Goal: Information Seeking & Learning: Learn about a topic

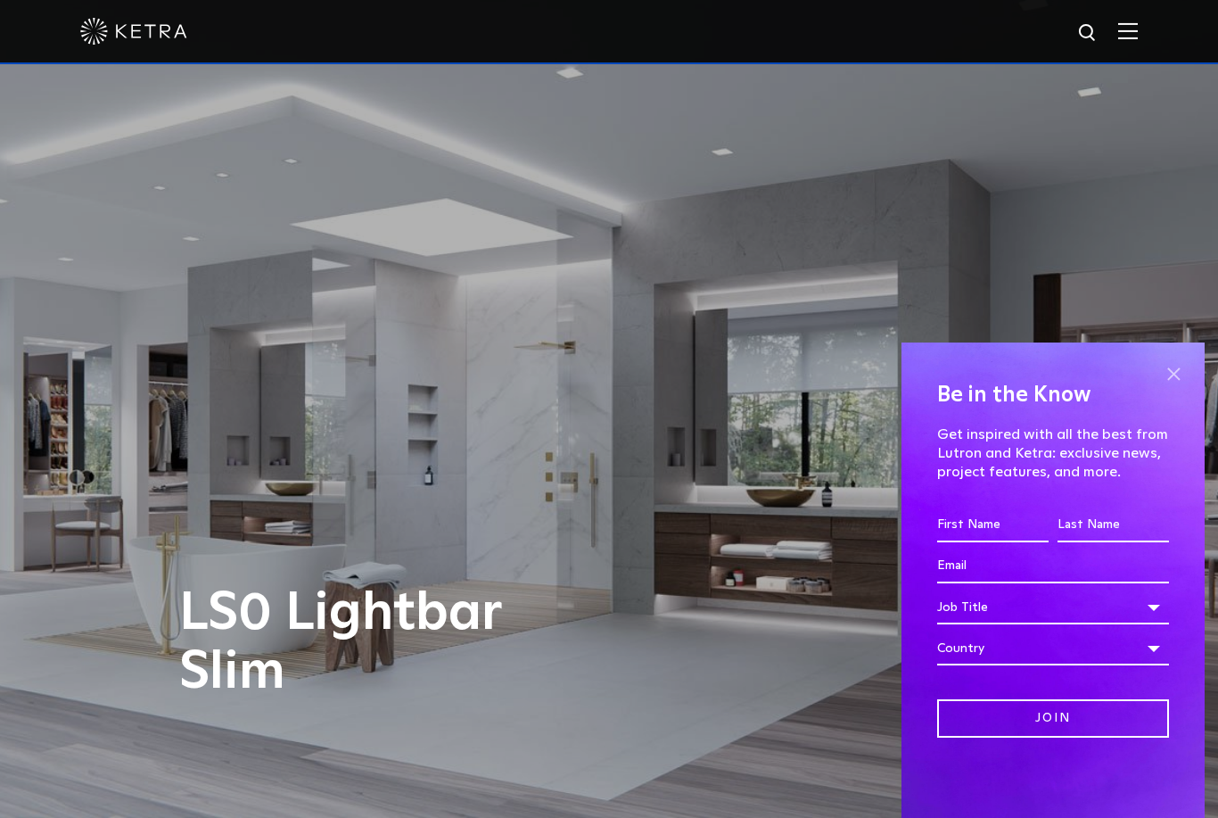
click at [1175, 373] on span at bounding box center [1173, 373] width 27 height 27
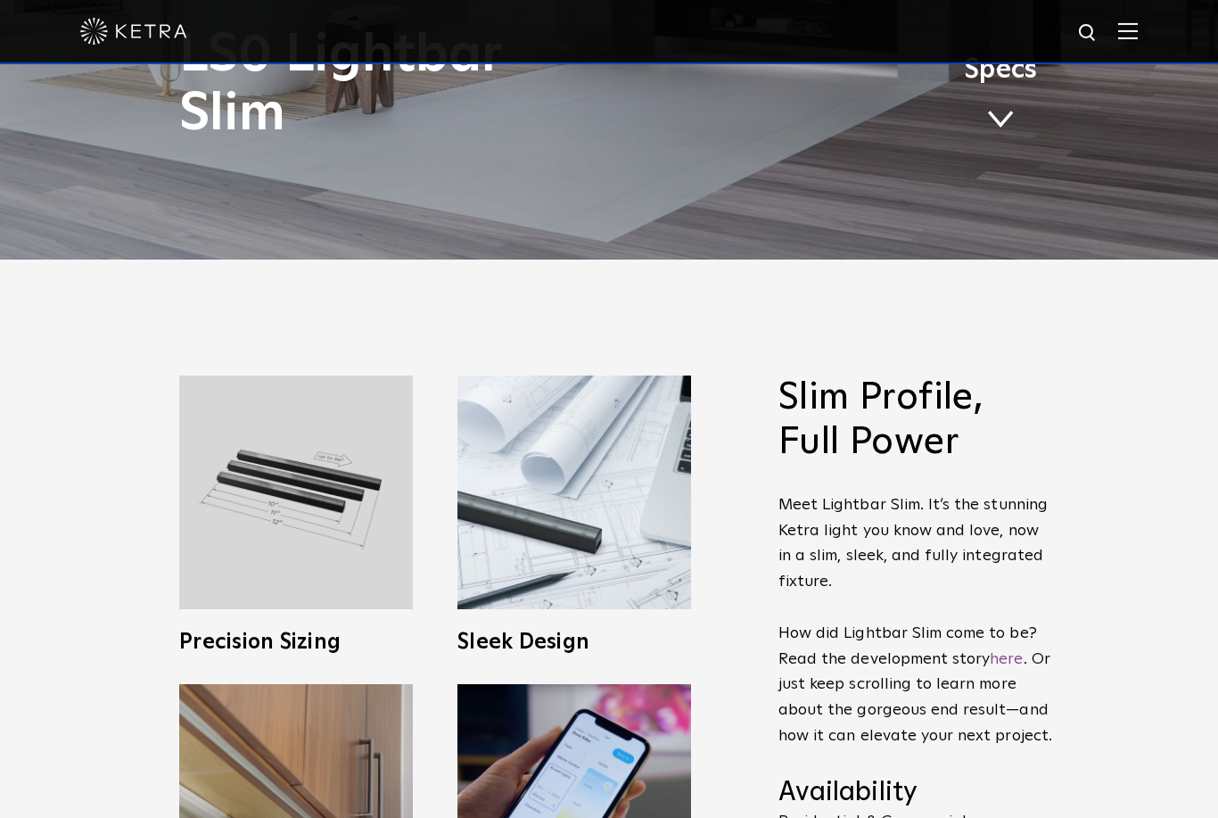
click at [1009, 135] on link "Specs" at bounding box center [1000, 100] width 73 height 70
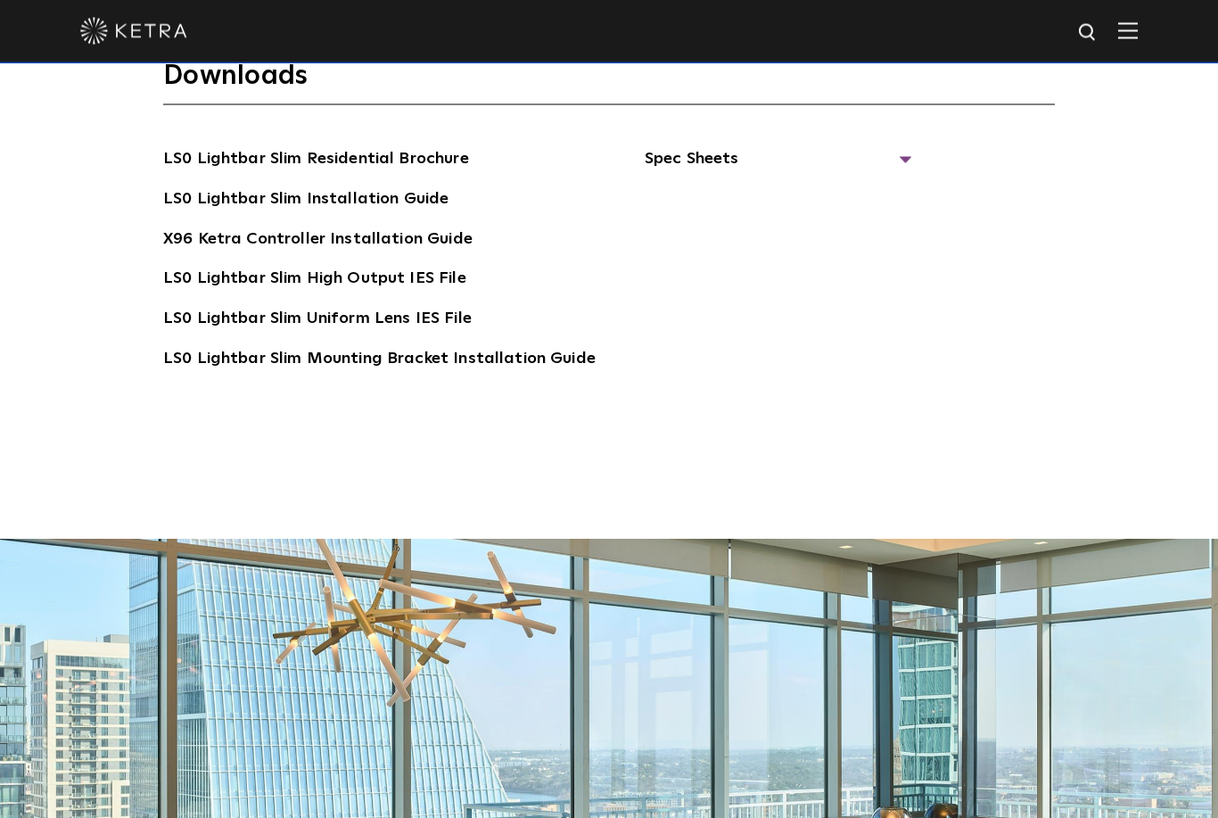
scroll to position [3706, 0]
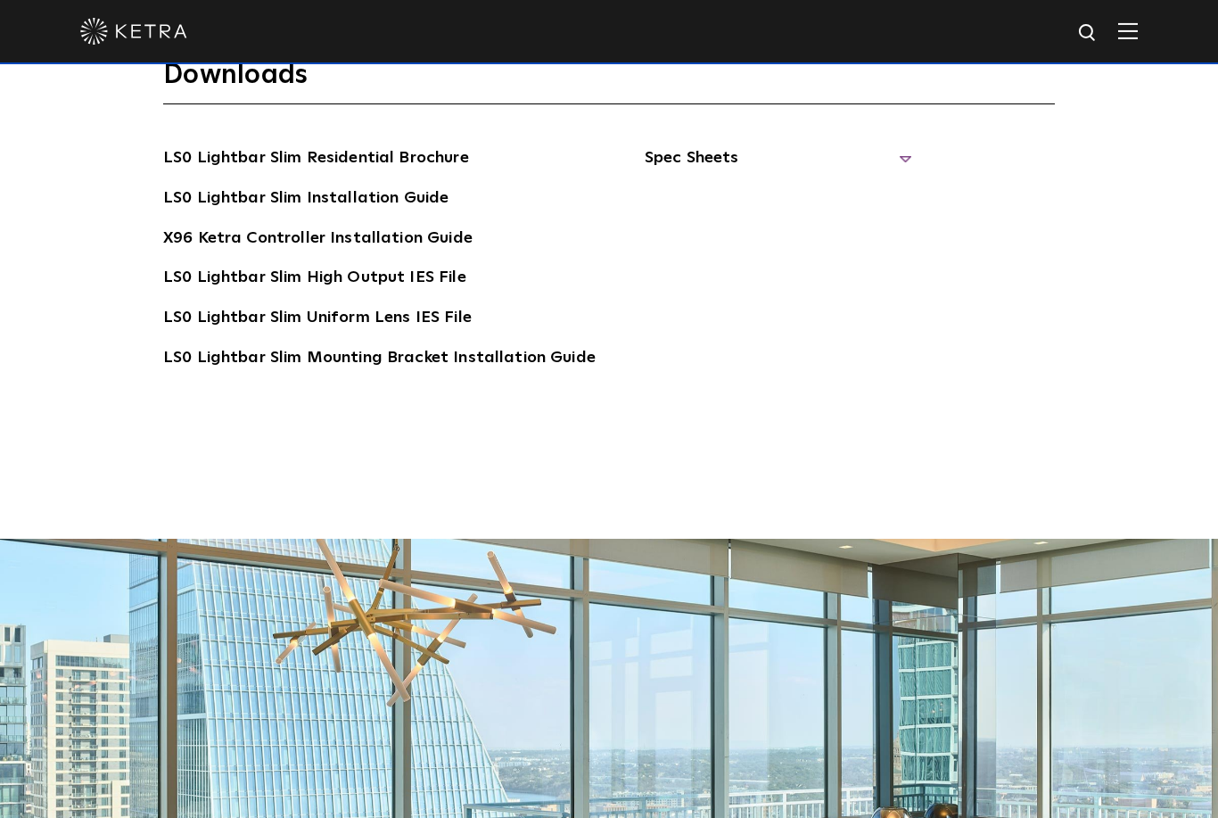
click at [888, 185] on span "Spec Sheets" at bounding box center [779, 164] width 268 height 39
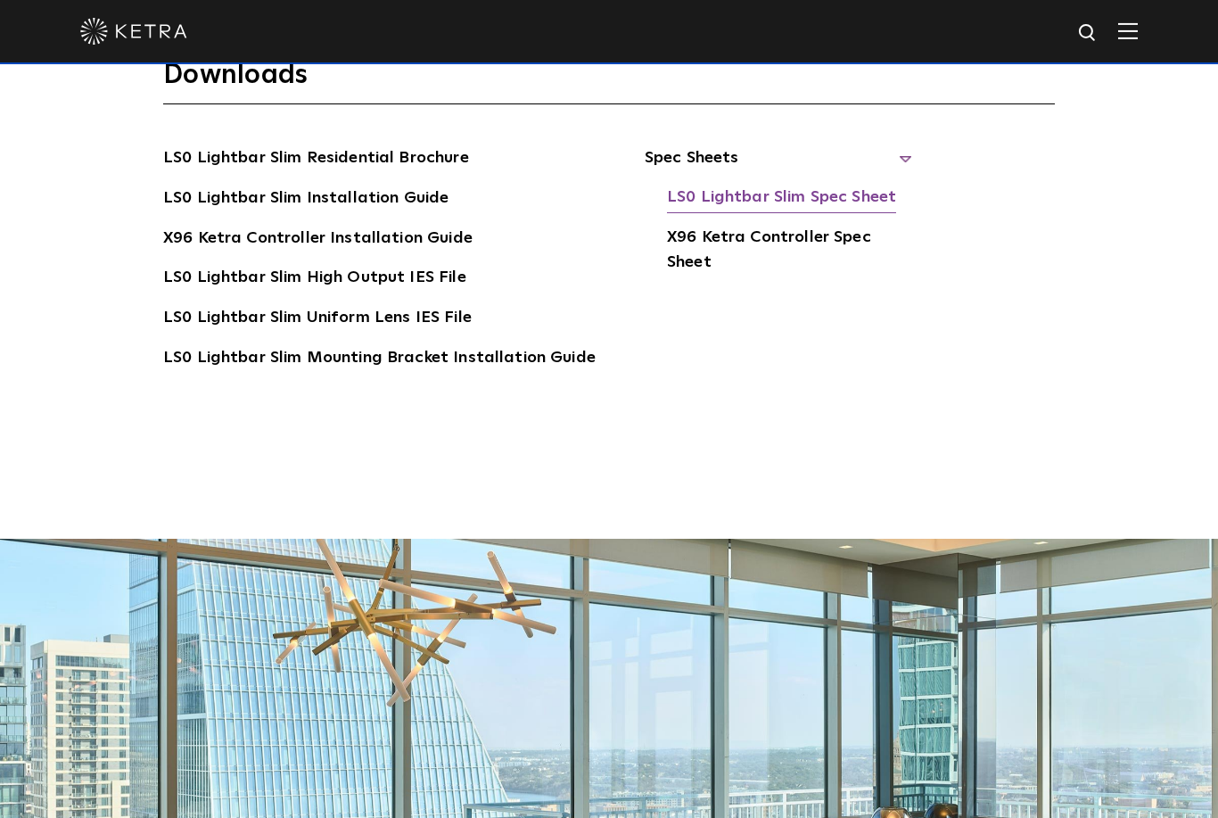
click at [847, 213] on link "LS0 Lightbar Slim Spec Sheet" at bounding box center [781, 199] width 229 height 29
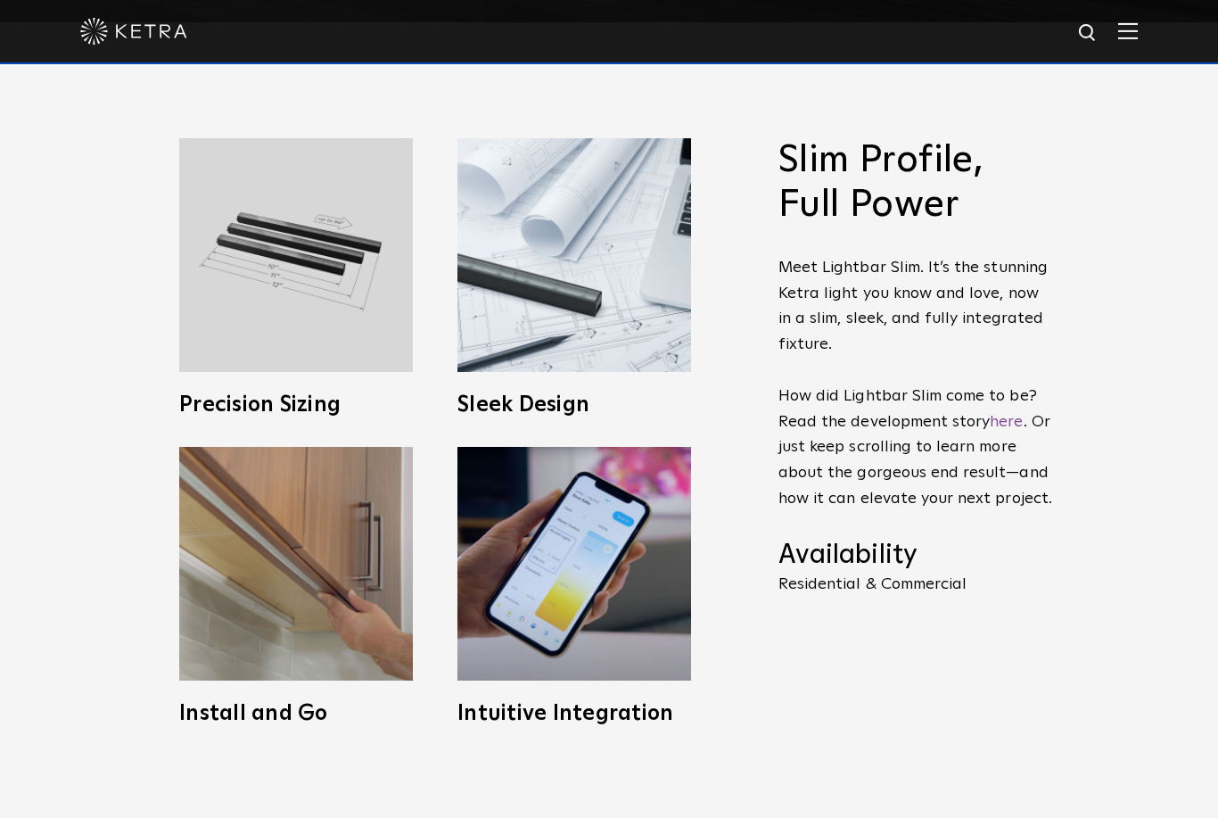
scroll to position [0, 0]
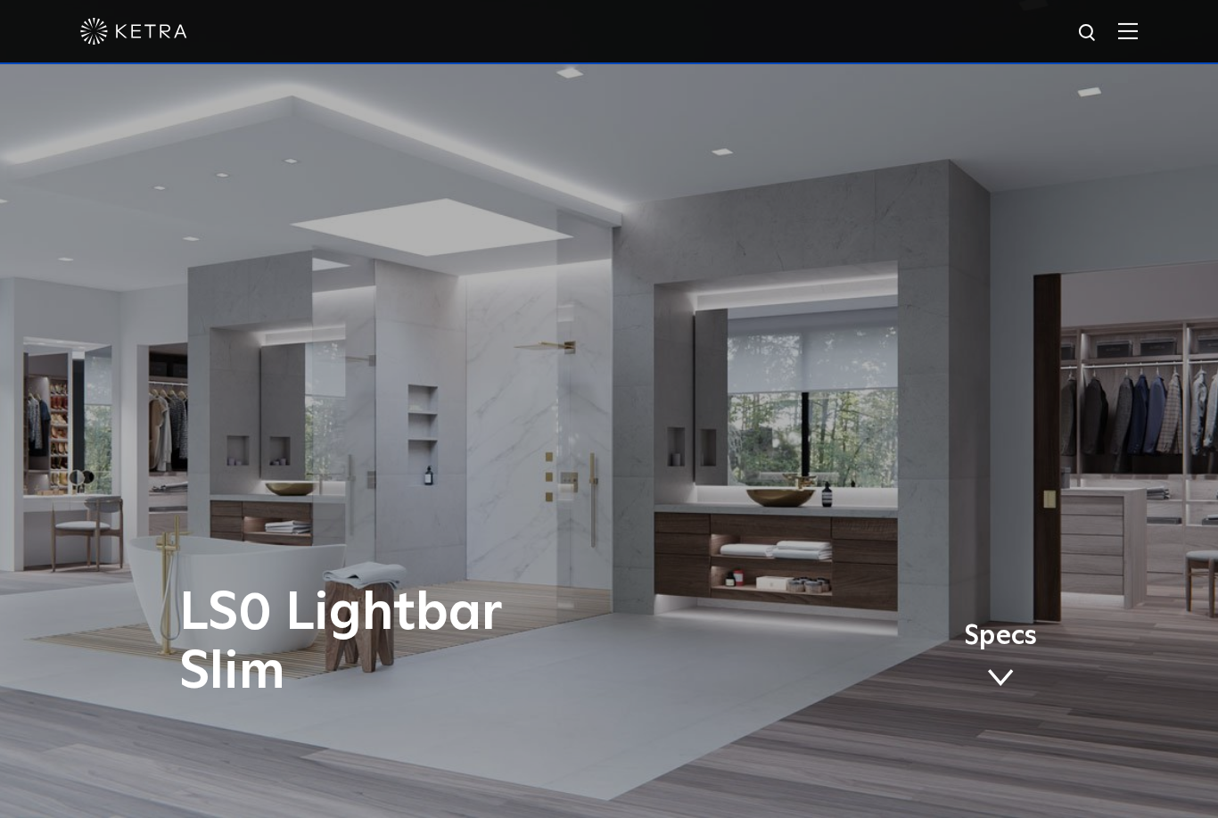
click at [1135, 24] on img at bounding box center [1128, 30] width 20 height 17
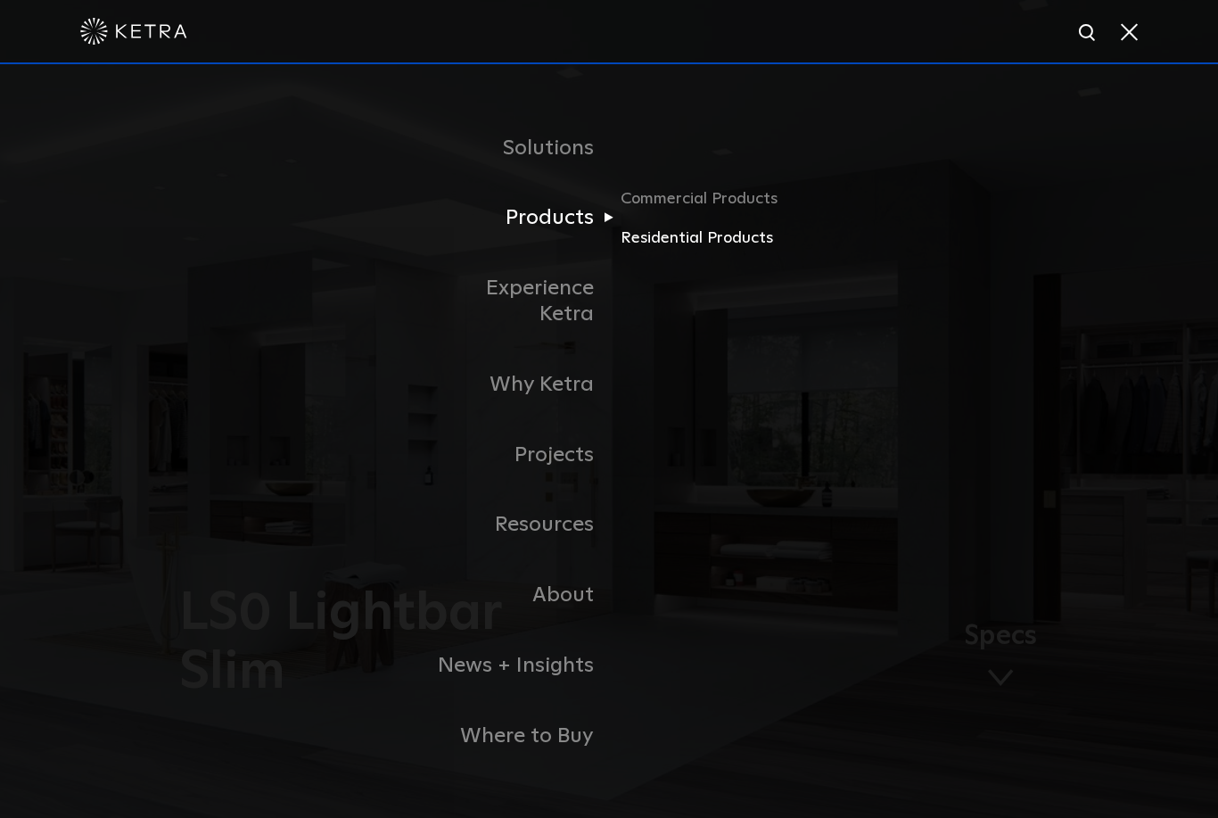
click at [738, 251] on link "Residential Products" at bounding box center [706, 238] width 171 height 26
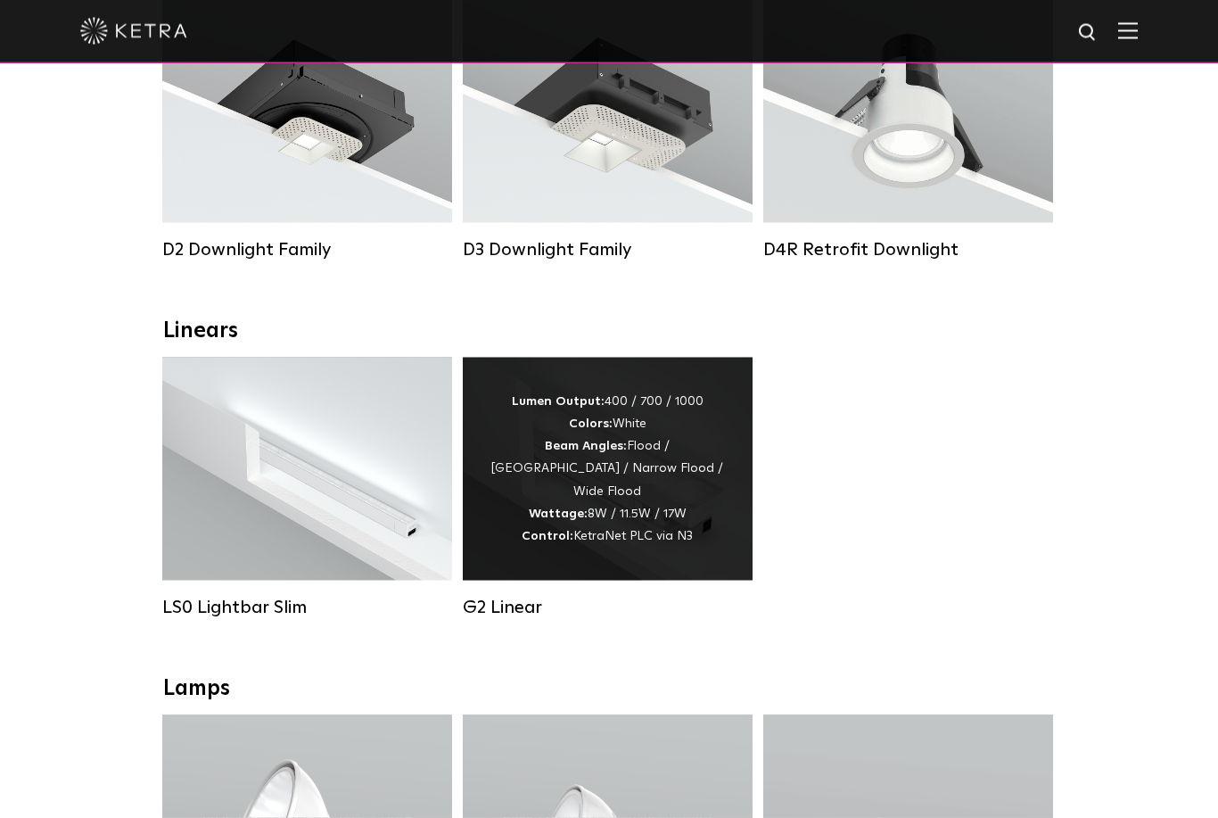
scroll to position [394, 0]
click at [648, 574] on div "Lumen Output: 400 / 700 / 1000 Colors: White Beam Angles: Flood / Graze / Narro…" at bounding box center [608, 468] width 290 height 223
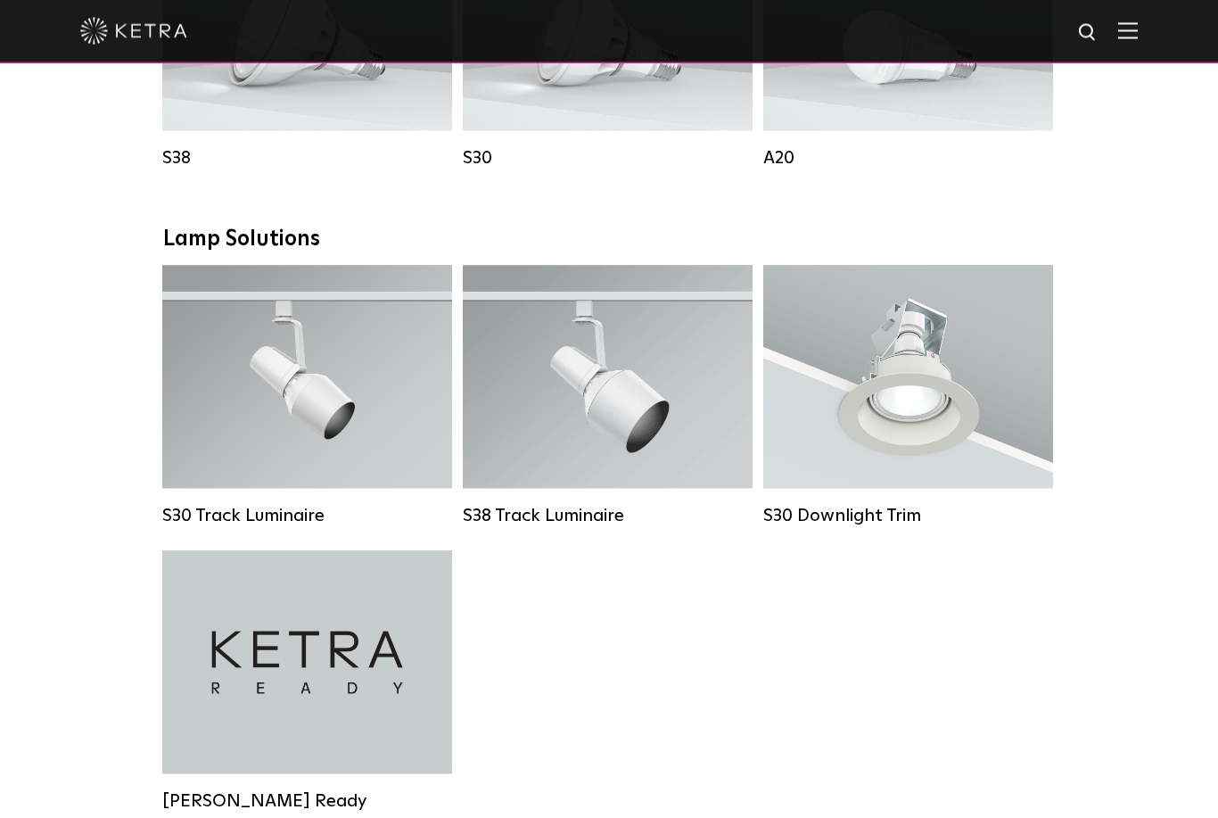
scroll to position [1201, 0]
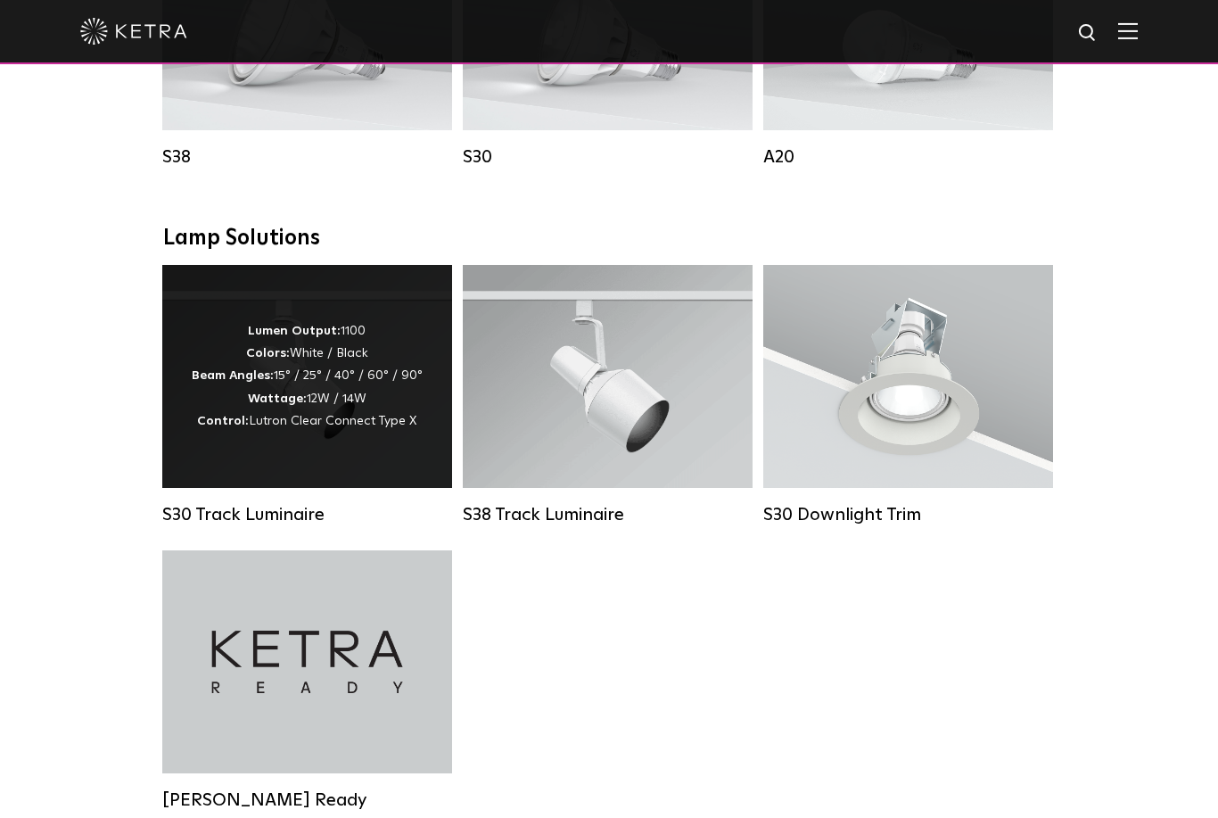
click at [194, 456] on div "Lumen Output: 1100 Colors: White / Black Beam Angles: 15° / 25° / 40° / 60° / 9…" at bounding box center [307, 376] width 290 height 223
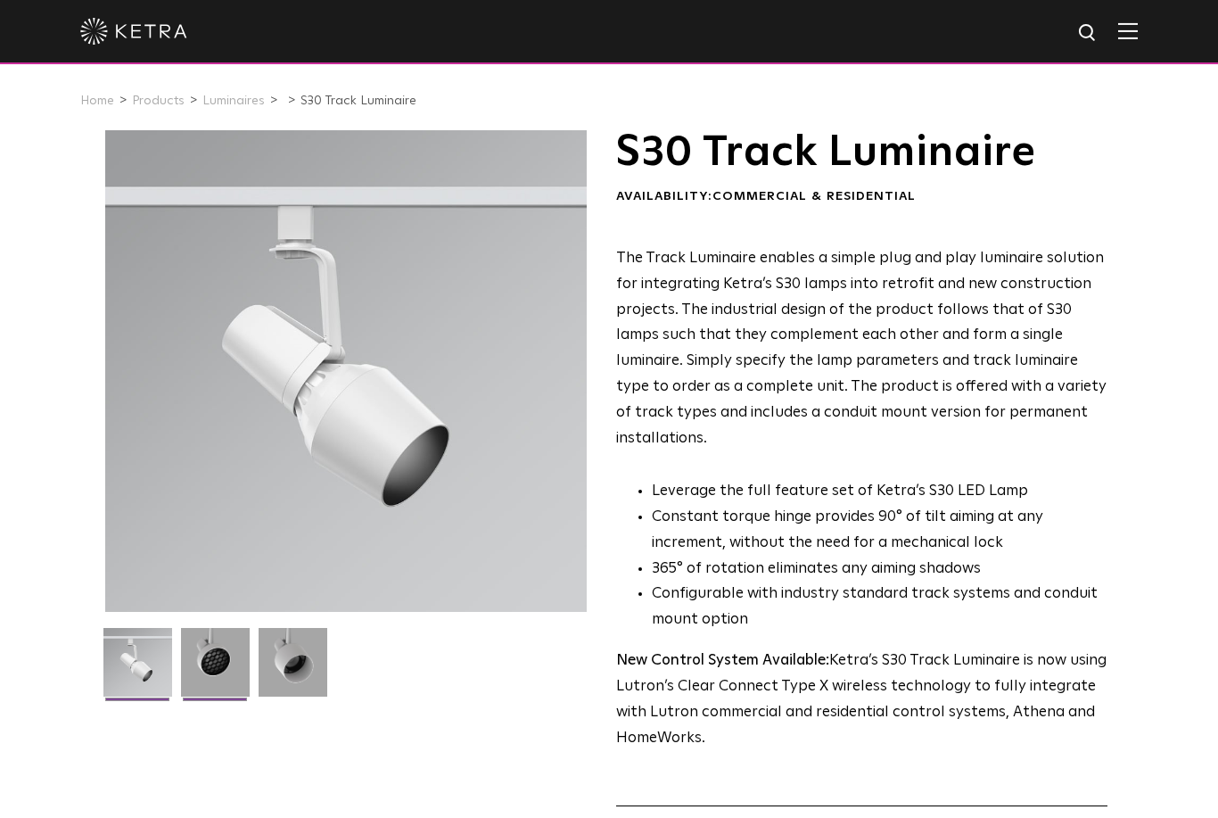
click at [195, 670] on img at bounding box center [215, 669] width 69 height 82
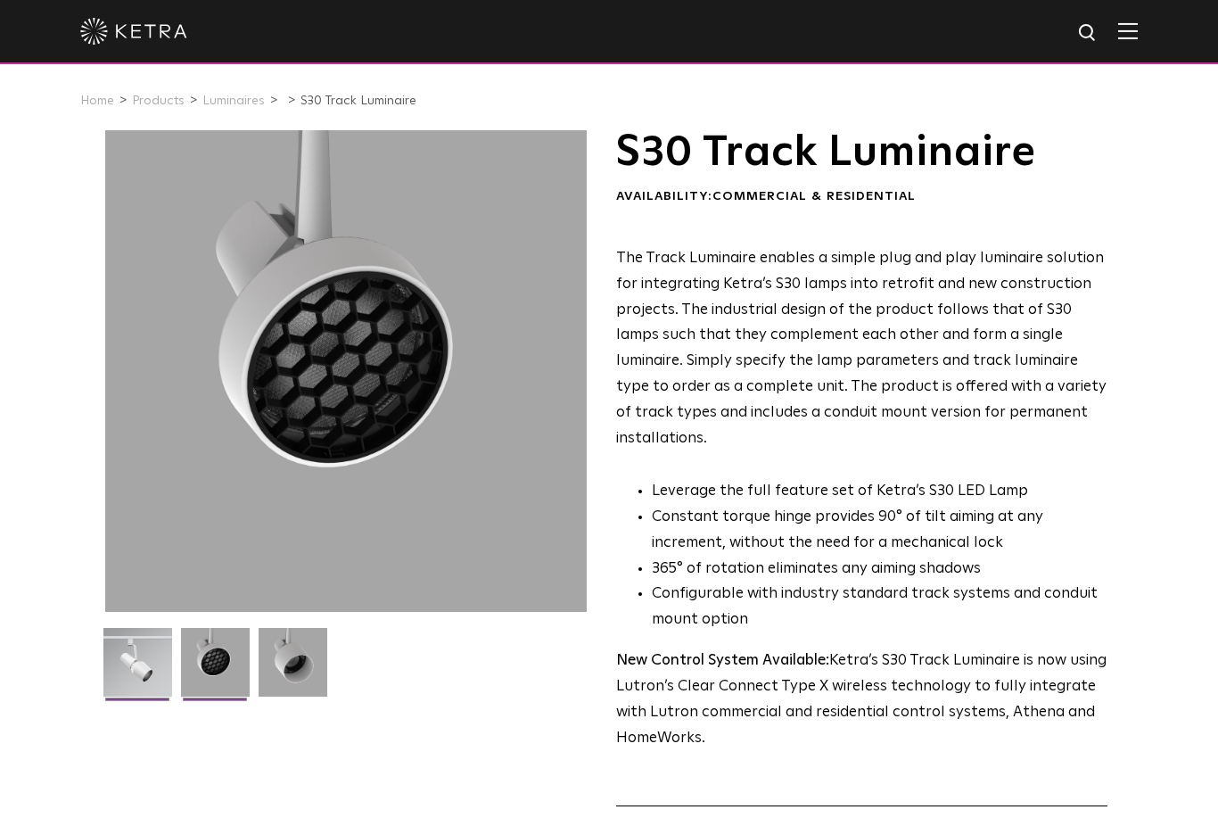
click at [124, 668] on img at bounding box center [137, 669] width 69 height 82
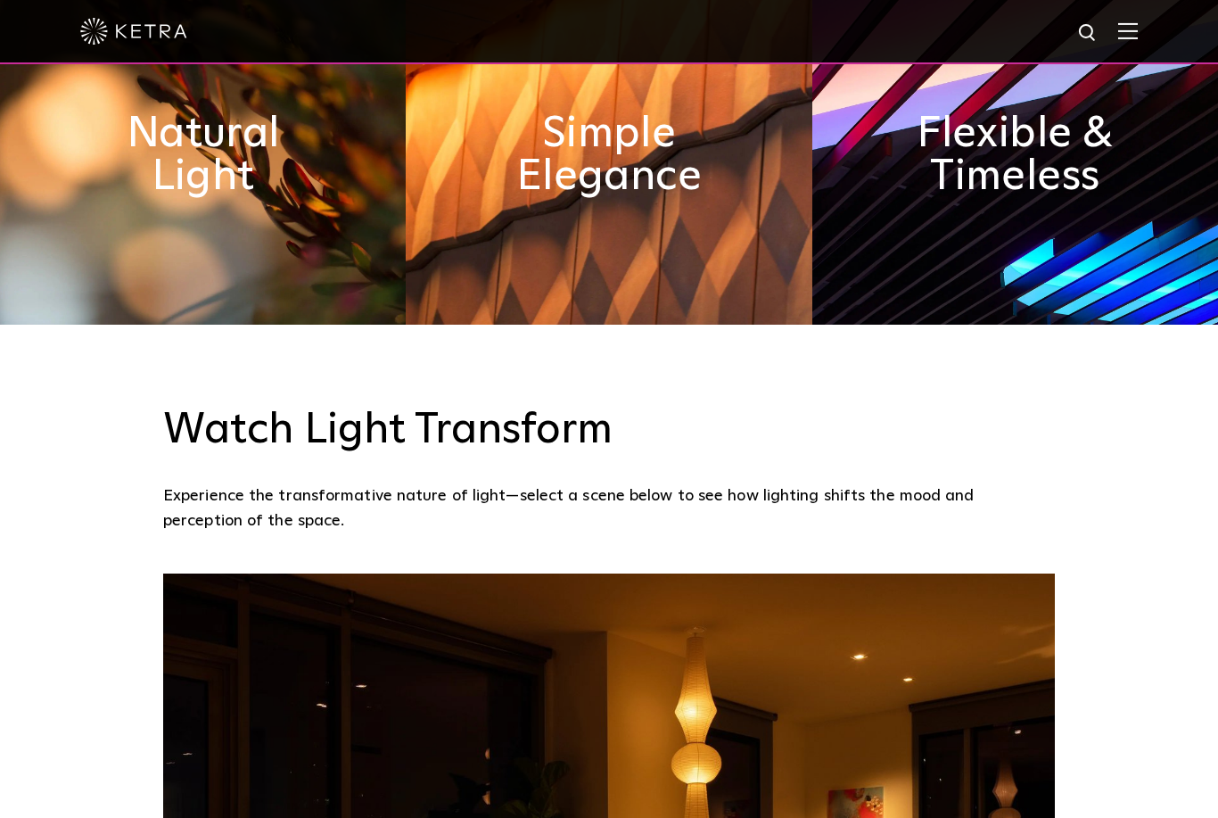
scroll to position [1120, 0]
